Goal: Information Seeking & Learning: Learn about a topic

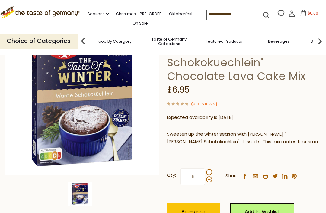
scroll to position [75, 0]
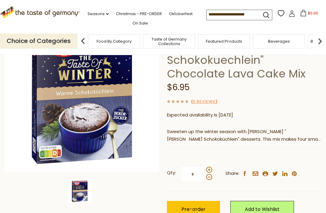
click at [275, 128] on p "Sweeten up the winter season with [PERSON_NAME] "[PERSON_NAME] Schokoküchlein" …" at bounding box center [244, 135] width 155 height 15
click at [303, 128] on p "Sweeten up the winter season with [PERSON_NAME] "[PERSON_NAME] Schokoküchlein" …" at bounding box center [244, 135] width 155 height 15
click at [302, 141] on div "Current stock: 0" at bounding box center [244, 143] width 155 height 4
click at [314, 128] on p "Sweeten up the winter season with [PERSON_NAME] "[PERSON_NAME] Schokoküchlein" …" at bounding box center [244, 135] width 155 height 15
click at [250, 128] on p "Sweeten up the winter season with [PERSON_NAME] "[PERSON_NAME] Schokoküchlein" …" at bounding box center [244, 135] width 155 height 15
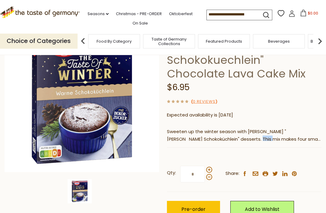
click at [271, 85] on div "Dr. Oetker Dr. Oetker "Warme Schokokuechlein" Chocolate Lava Cake Mix $6.95 ( 0…" at bounding box center [244, 124] width 155 height 214
click at [275, 98] on div "( 0 Reviews )" at bounding box center [244, 102] width 155 height 8
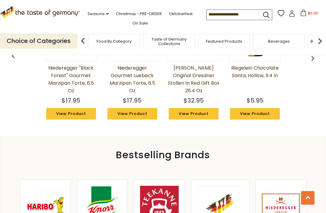
scroll to position [511, 0]
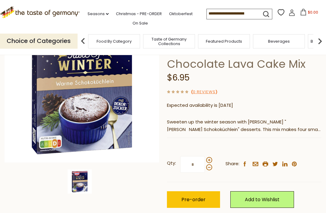
scroll to position [88, 0]
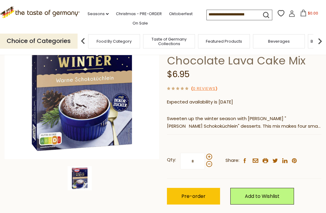
click at [245, 115] on p "Sweeten up the winter season with [PERSON_NAME] "[PERSON_NAME] Schokoküchlein" …" at bounding box center [244, 122] width 155 height 15
click at [249, 115] on p "Sweeten up the winter season with [PERSON_NAME] "[PERSON_NAME] Schokoküchlein" …" at bounding box center [244, 122] width 155 height 15
click at [70, 97] on img at bounding box center [82, 81] width 155 height 155
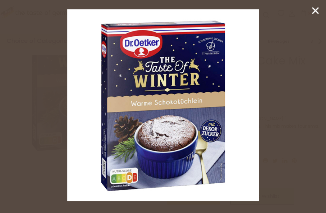
click at [317, 13] on icon at bounding box center [315, 10] width 9 height 9
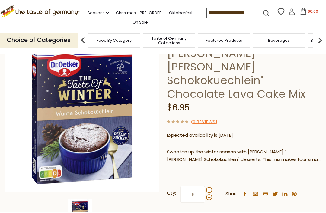
scroll to position [0, 0]
